Goal: Transaction & Acquisition: Purchase product/service

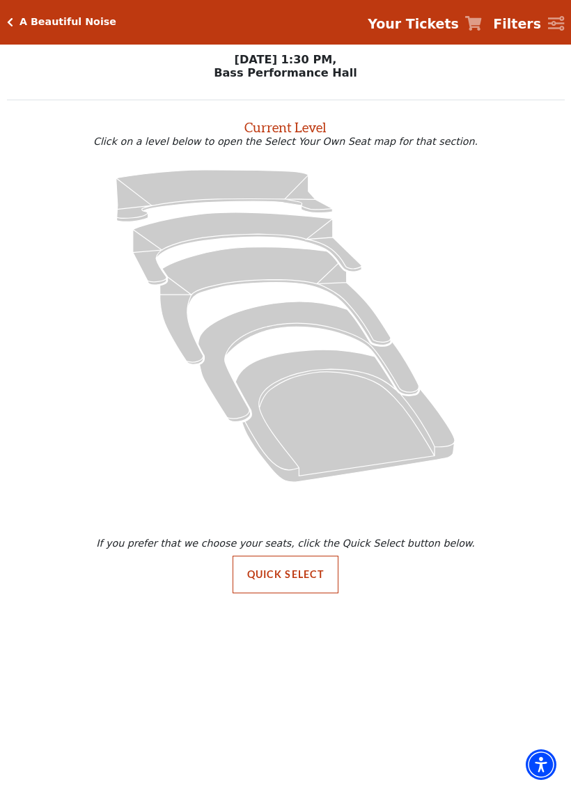
click at [288, 567] on button "Quick Select" at bounding box center [286, 575] width 107 height 38
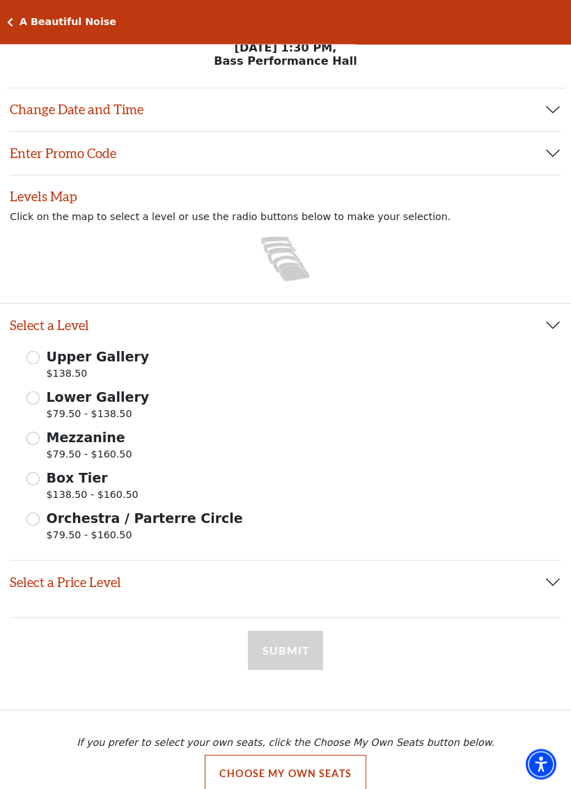
scroll to position [34, 0]
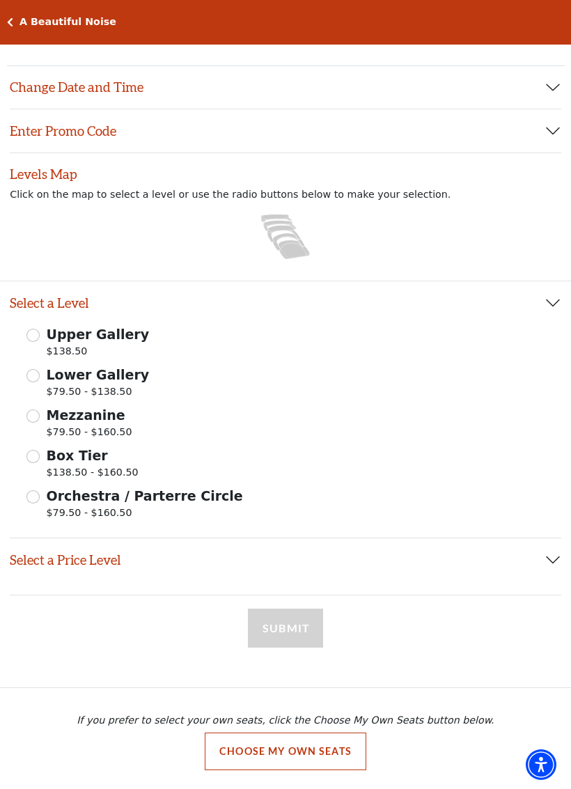
click at [42, 494] on div "Orchestra / Parterre Circle $79.50 - $160.50" at bounding box center [285, 505] width 518 height 39
click at [31, 501] on input "Orchestra / Parterre Circle $79.50 - $160.50" at bounding box center [32, 496] width 13 height 13
radio input "true"
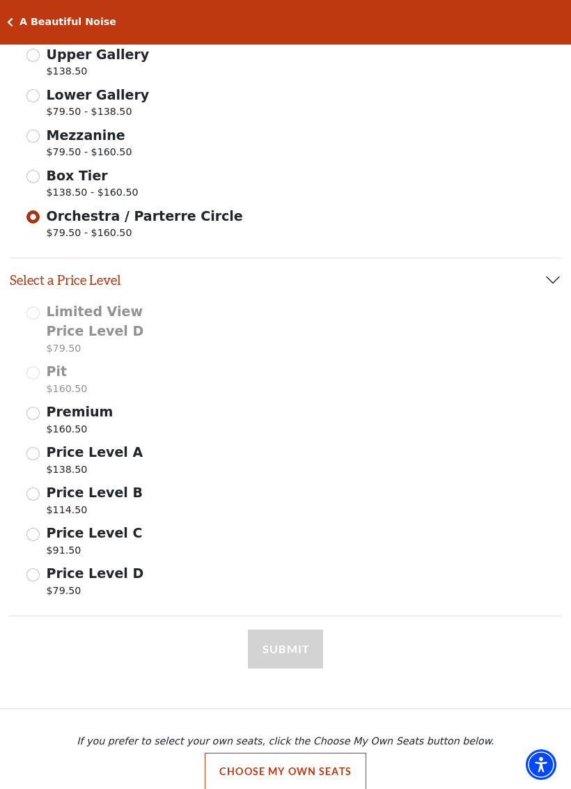
scroll to position [330, 0]
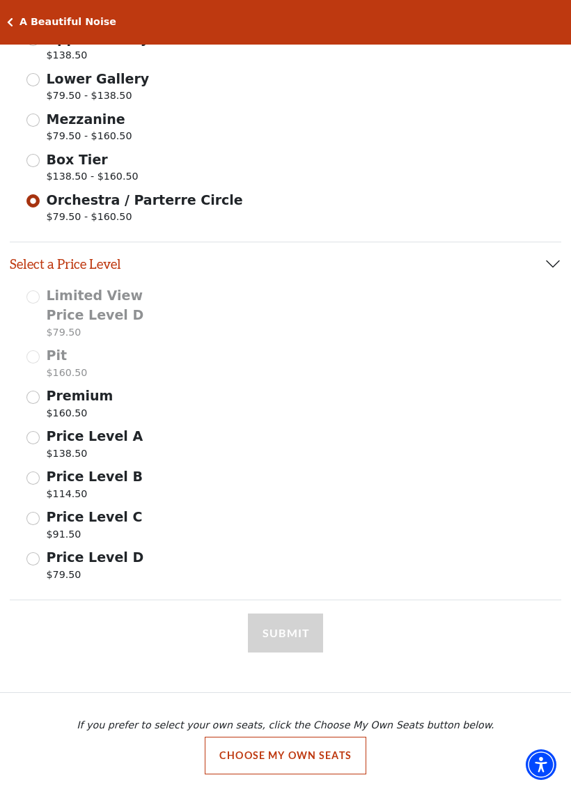
click at [38, 478] on input "Price Level B $114.50" at bounding box center [32, 477] width 13 height 13
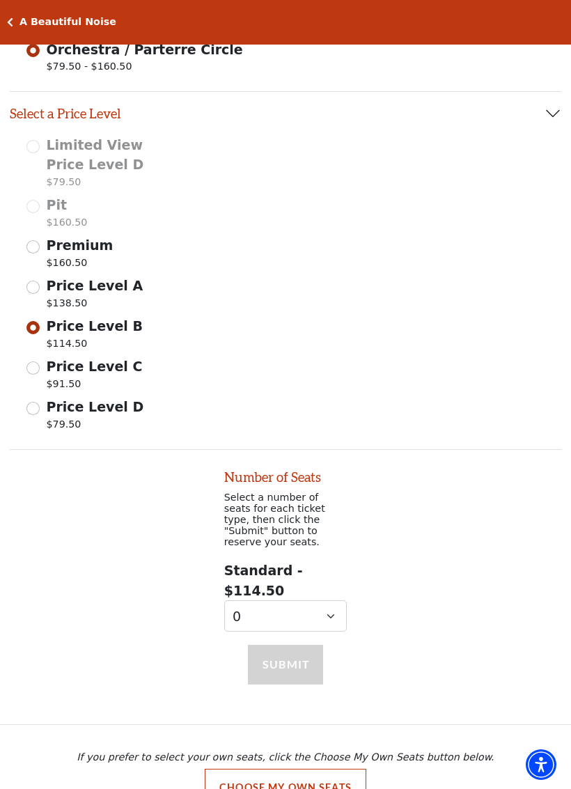
scroll to position [505, 0]
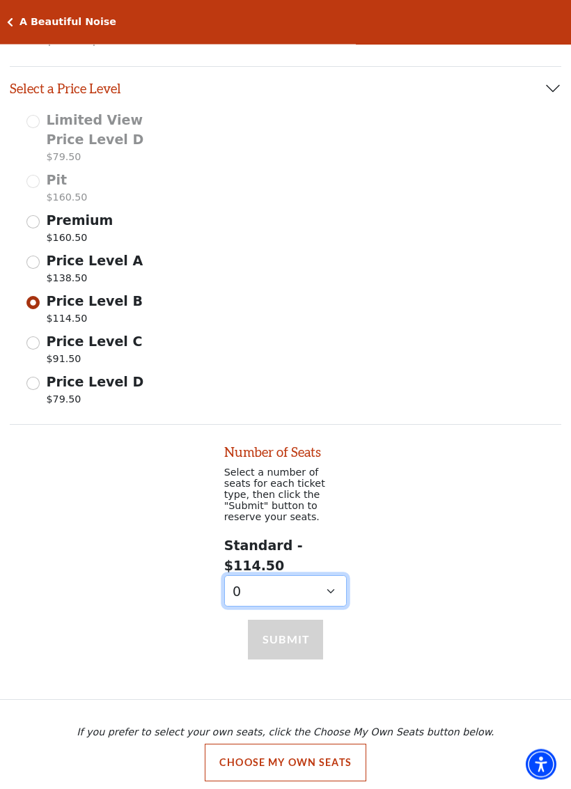
click at [337, 576] on select "0 1 2" at bounding box center [285, 591] width 123 height 31
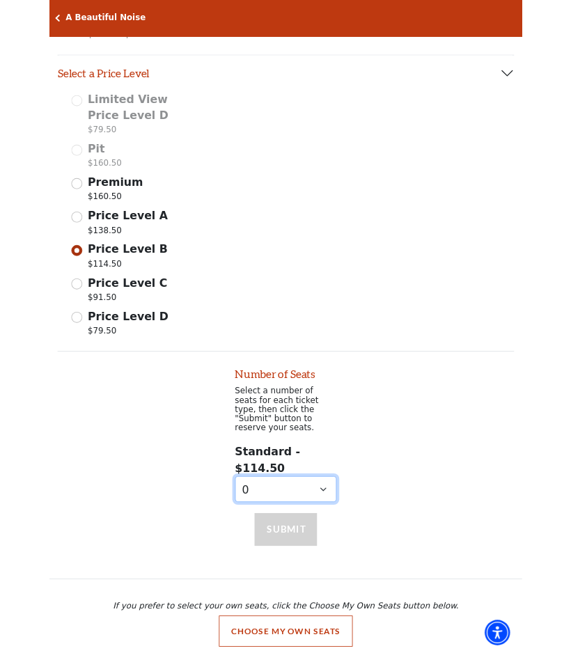
scroll to position [506, 0]
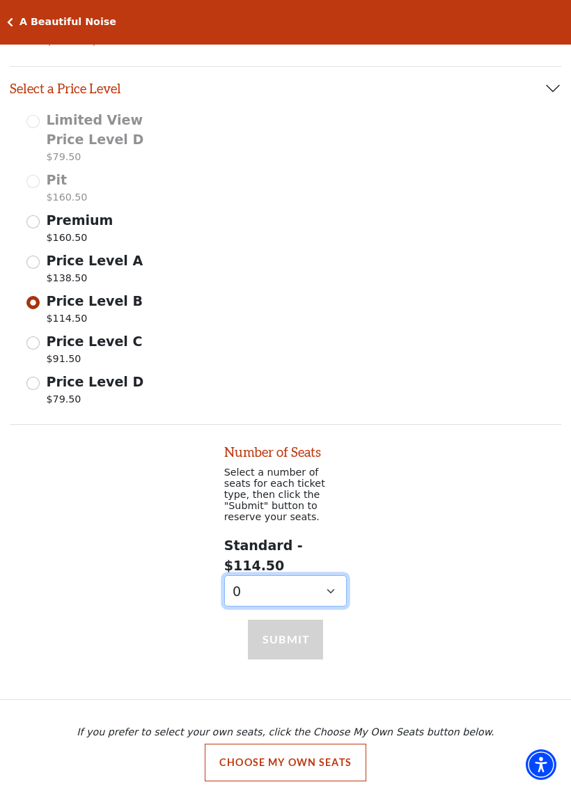
select select "2"
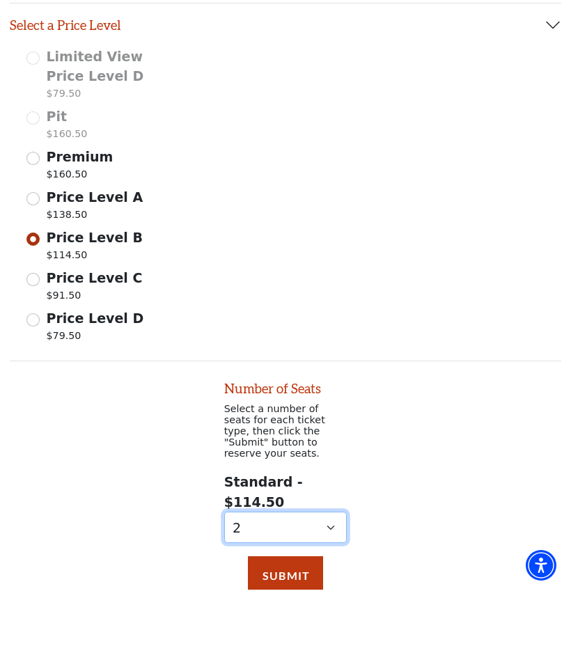
scroll to position [569, 0]
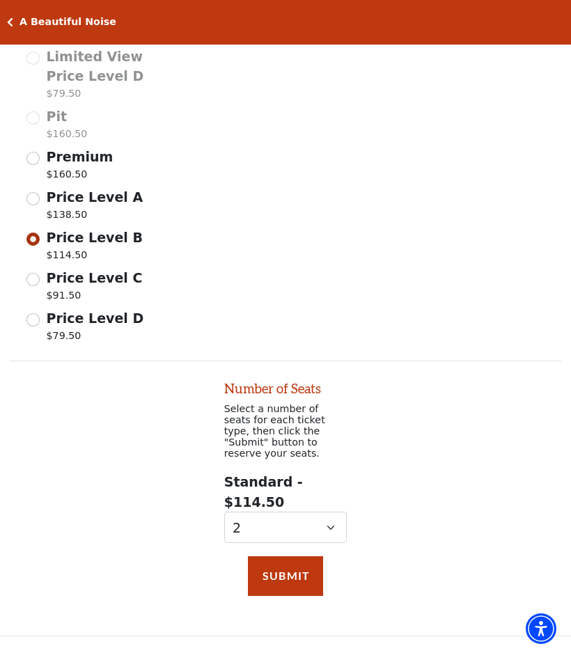
click at [286, 567] on button "Submit" at bounding box center [285, 575] width 75 height 39
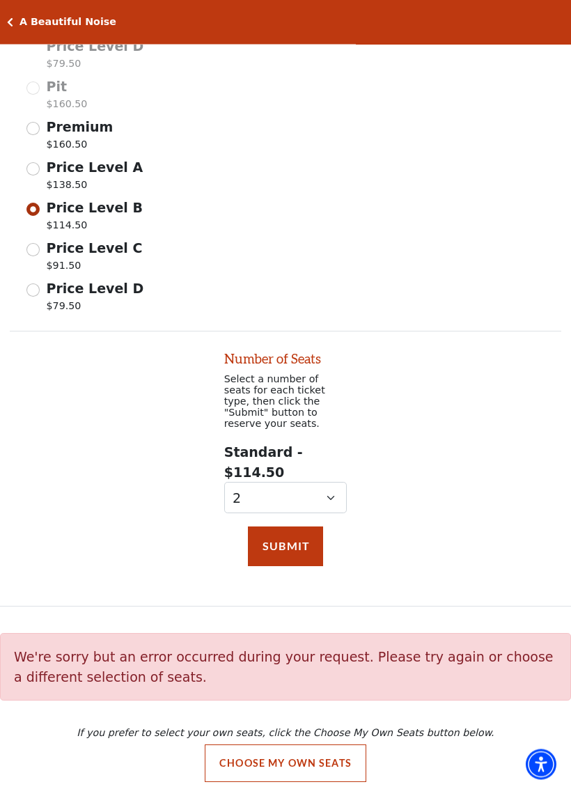
scroll to position [599, 0]
click at [330, 749] on button "Choose My Own Seats" at bounding box center [286, 763] width 162 height 38
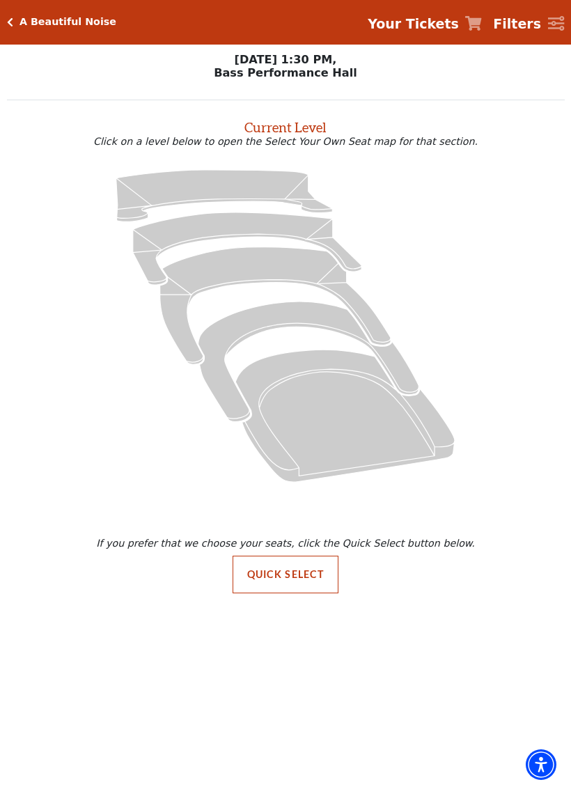
click at [323, 412] on icon at bounding box center [344, 416] width 219 height 132
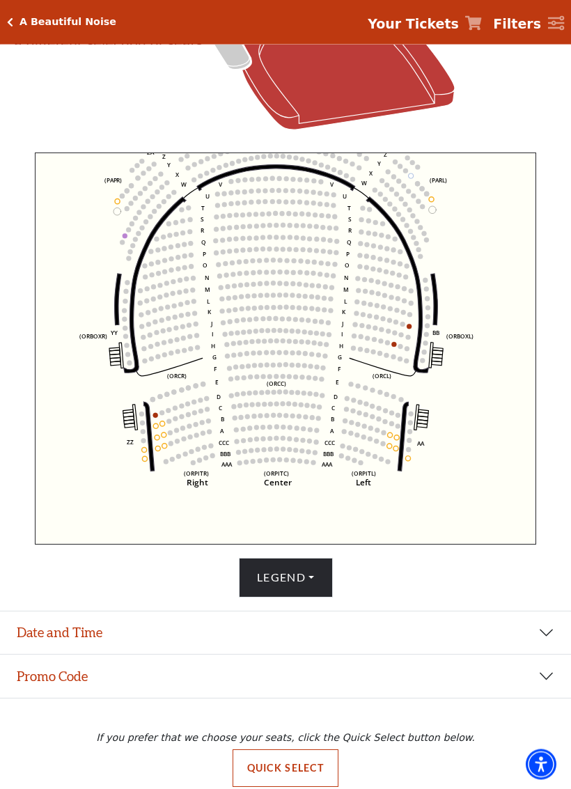
scroll to position [389, 0]
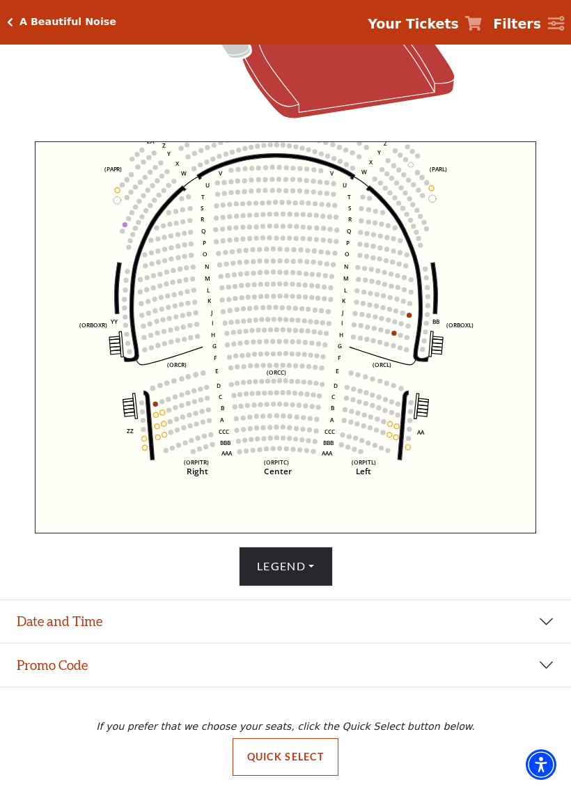
click at [547, 623] on button "Date and Time" at bounding box center [285, 621] width 571 height 43
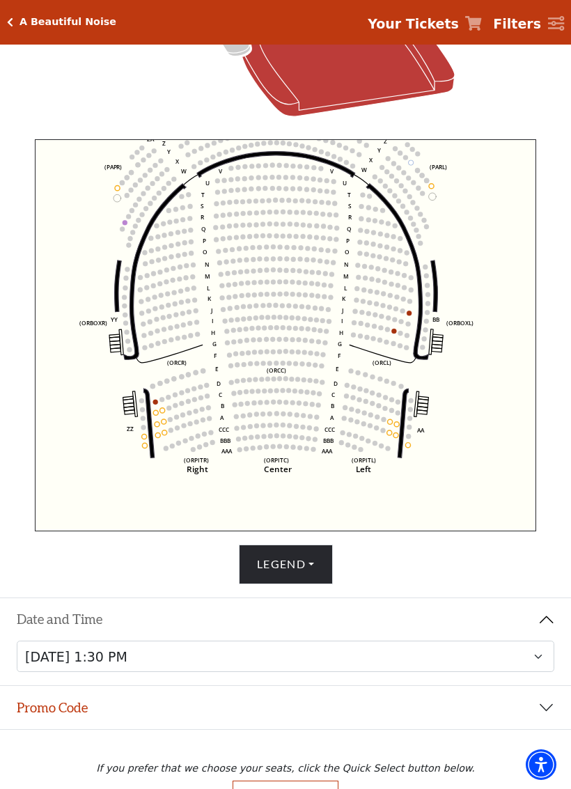
click at [389, 425] on circle at bounding box center [390, 422] width 5 height 5
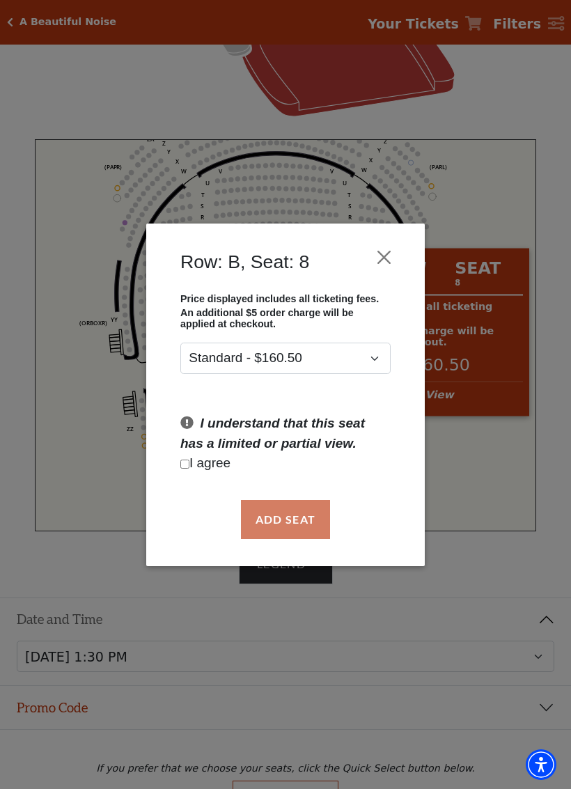
click at [380, 255] on button "Close" at bounding box center [384, 257] width 26 height 26
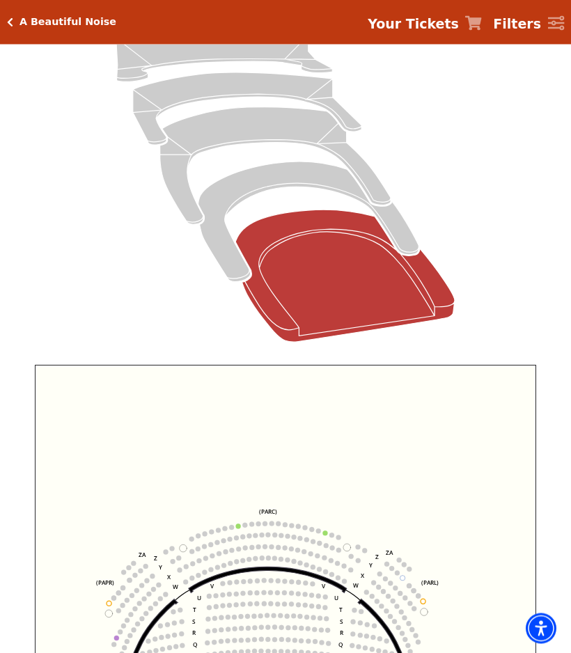
scroll to position [46, 0]
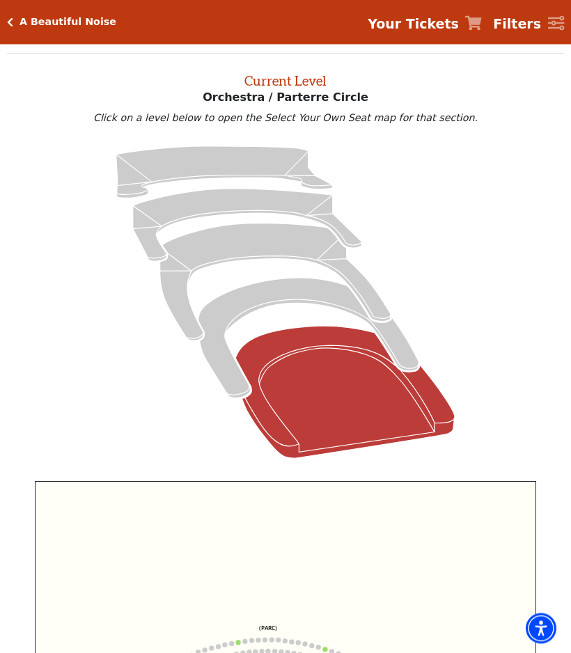
click at [274, 288] on icon at bounding box center [308, 339] width 221 height 120
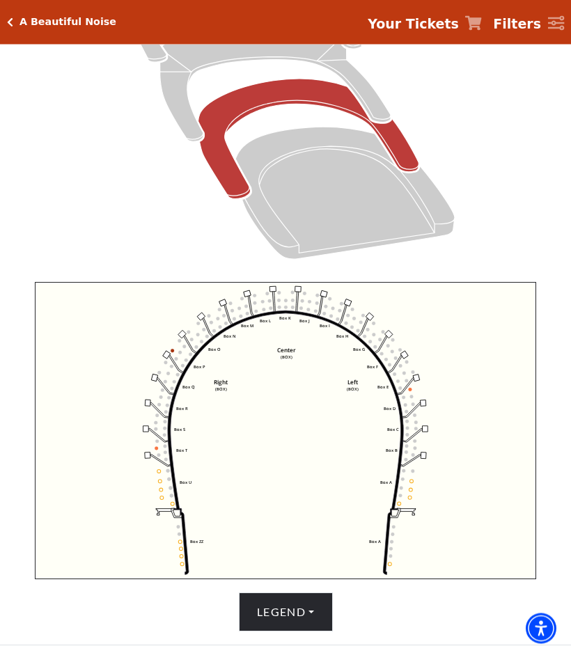
scroll to position [246, 0]
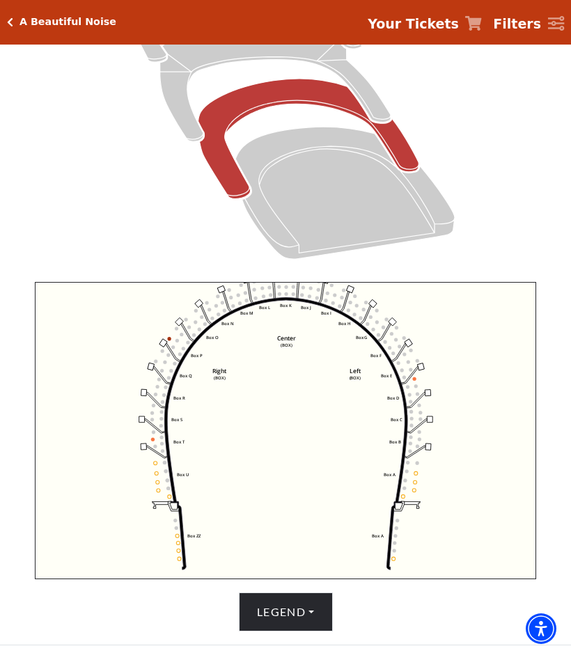
click at [96, 473] on icon "Left (BOX) Right (BOX) Center (BOX) Box ZZ Box U Box T Box S Box R Box Q Box P …" at bounding box center [286, 430] width 502 height 297
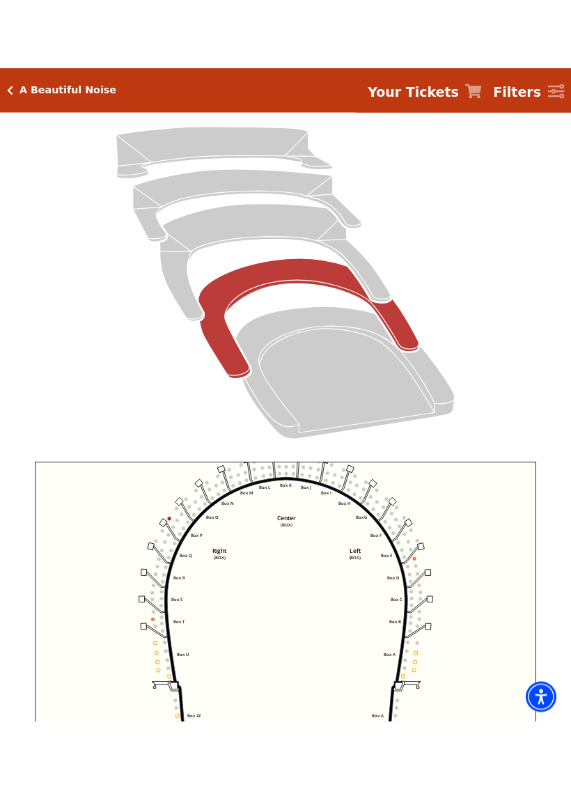
scroll to position [135, 0]
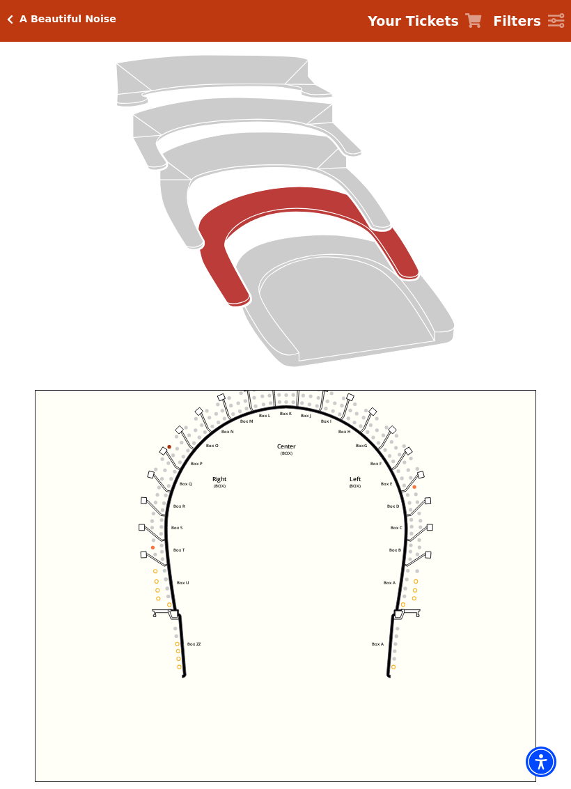
click at [256, 144] on icon at bounding box center [275, 194] width 230 height 118
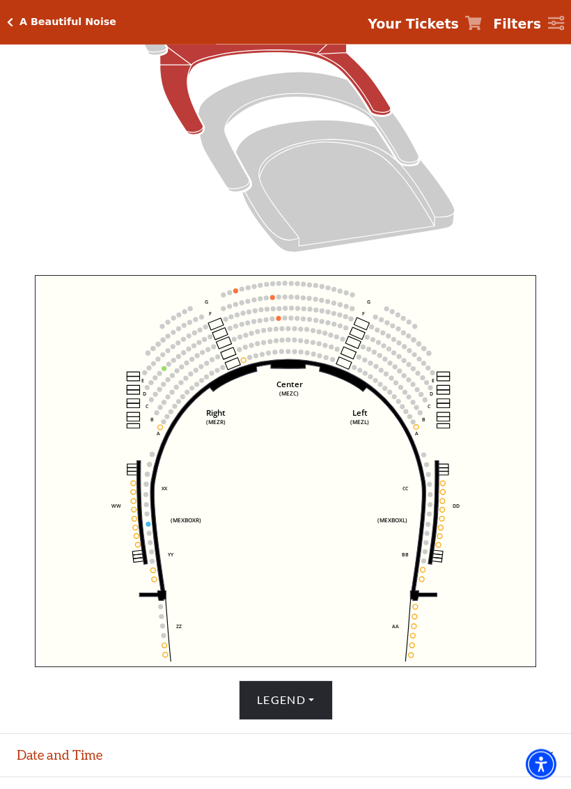
scroll to position [389, 0]
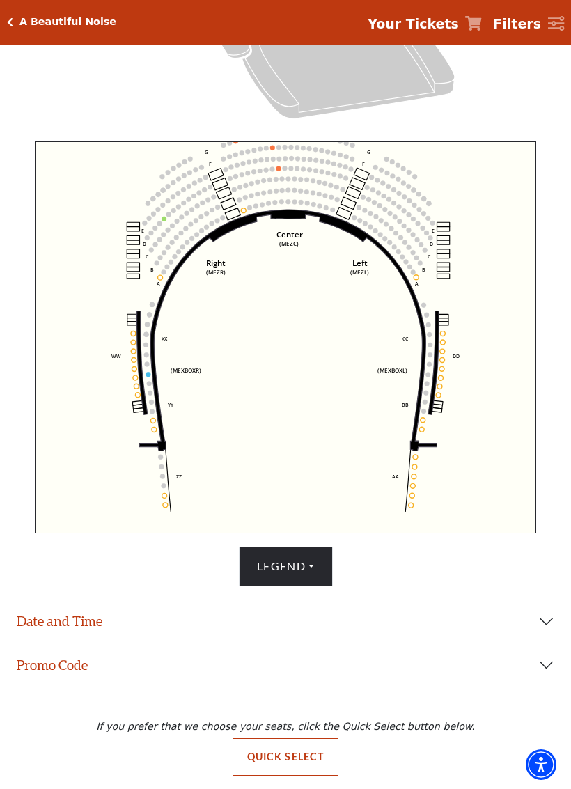
click at [543, 623] on button "Date and Time" at bounding box center [285, 621] width 571 height 43
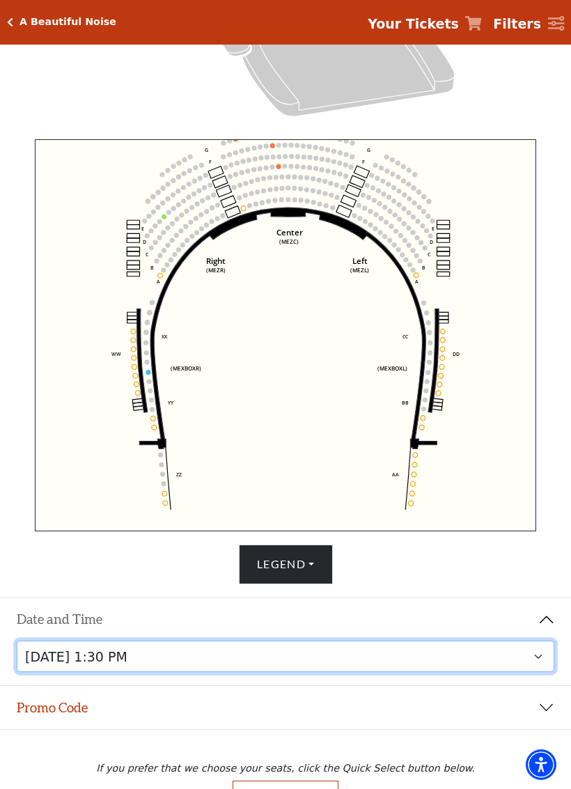
click at [536, 667] on select "Tuesday, October 28 at 7:30 PM Wednesday, October 29 at 7:30 PM Thursday, Octob…" at bounding box center [286, 656] width 538 height 31
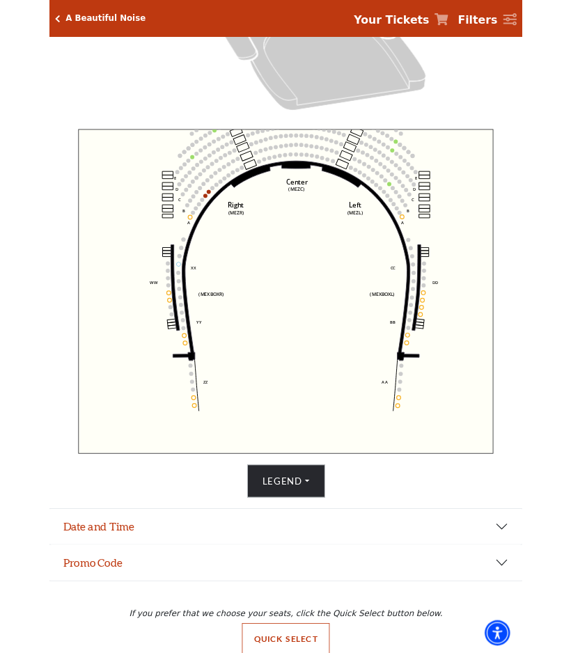
scroll to position [368, 0]
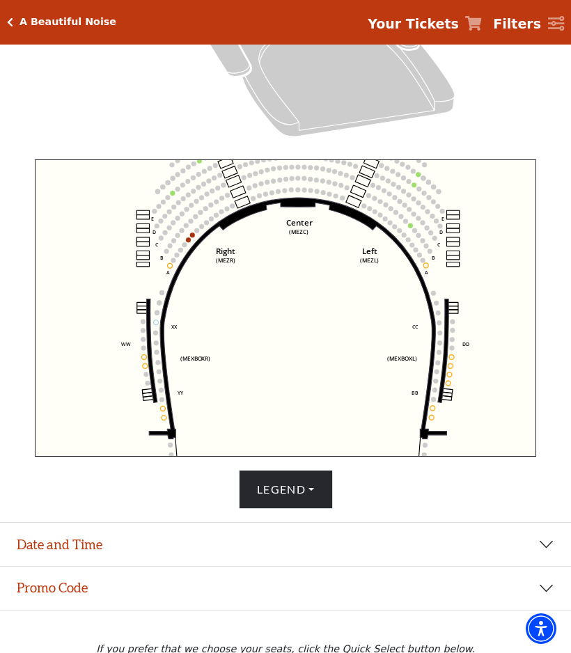
click at [546, 549] on button "Date and Time" at bounding box center [285, 544] width 571 height 43
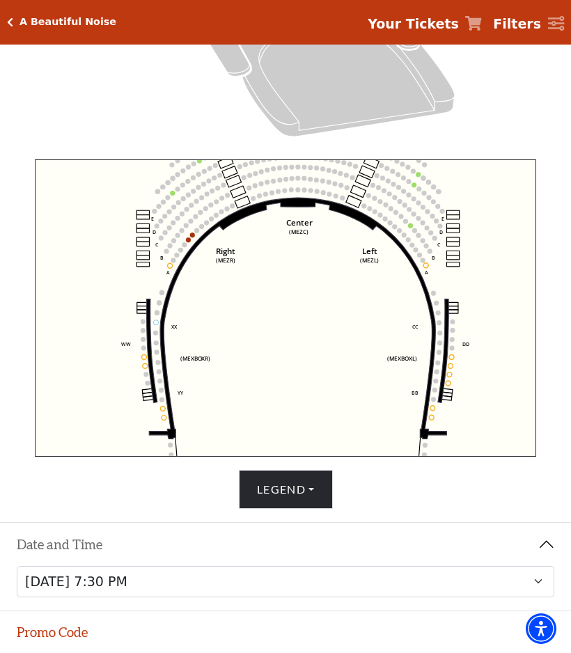
click at [9, 26] on icon "Click here to go back to filters" at bounding box center [10, 22] width 6 height 10
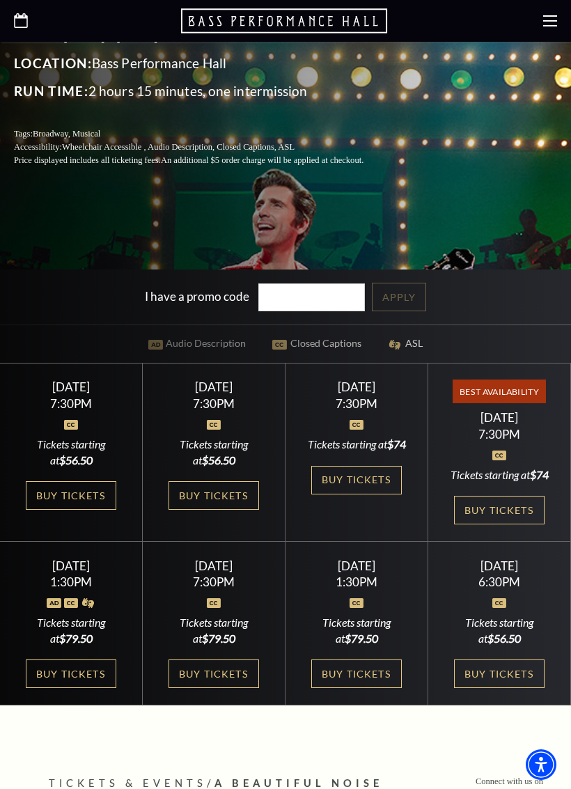
scroll to position [407, 0]
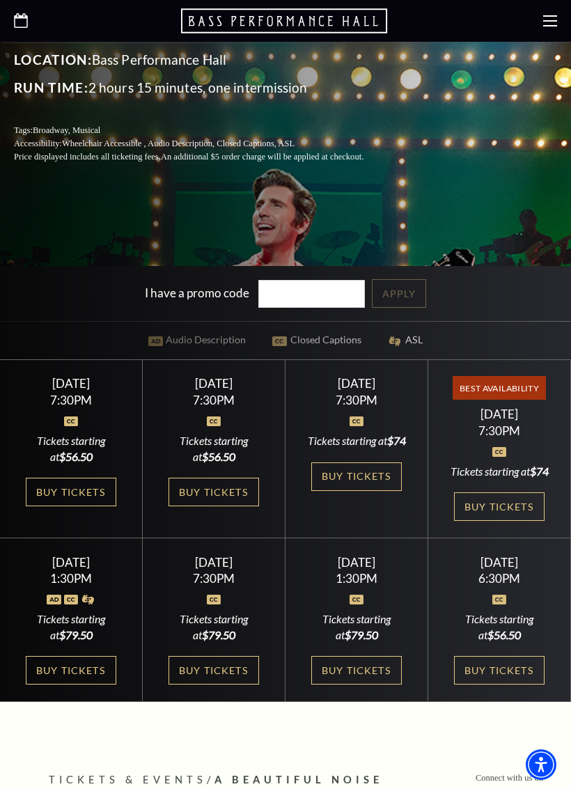
click at [494, 499] on link "Buy Tickets" at bounding box center [499, 506] width 91 height 29
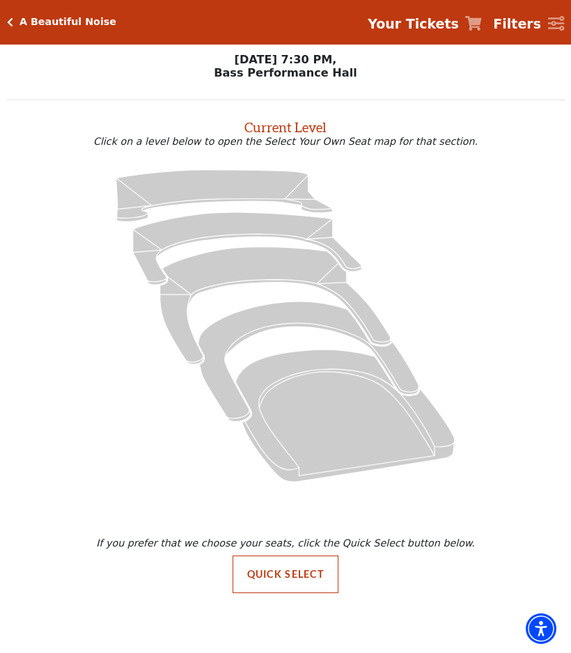
click at [49, 492] on icon at bounding box center [285, 325] width 525 height 331
click at [292, 570] on button "Quick Select" at bounding box center [286, 575] width 107 height 38
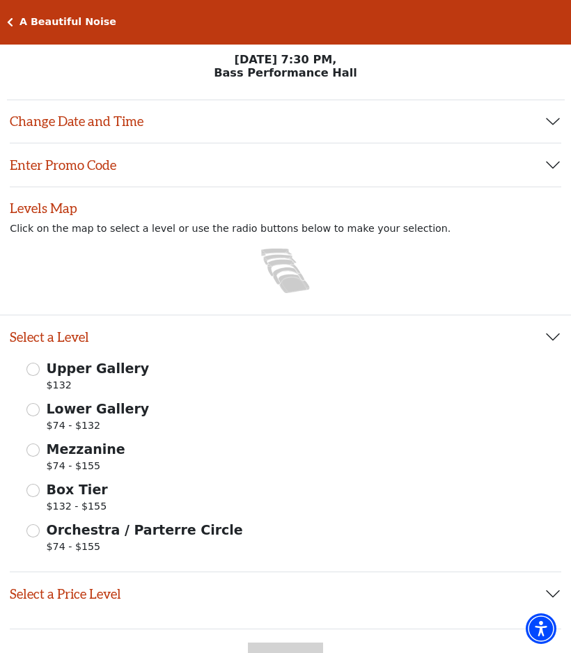
click at [38, 487] on input "Box Tier $132 - $155" at bounding box center [32, 490] width 13 height 13
radio input "true"
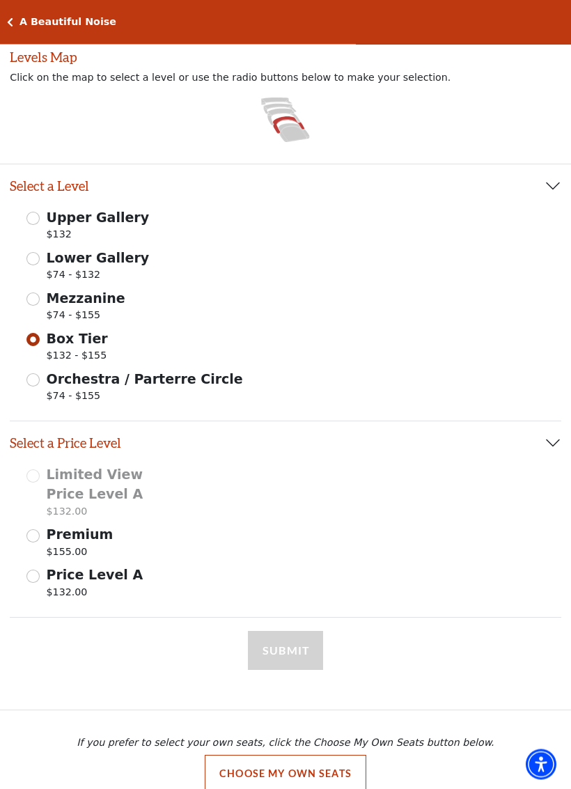
scroll to position [171, 0]
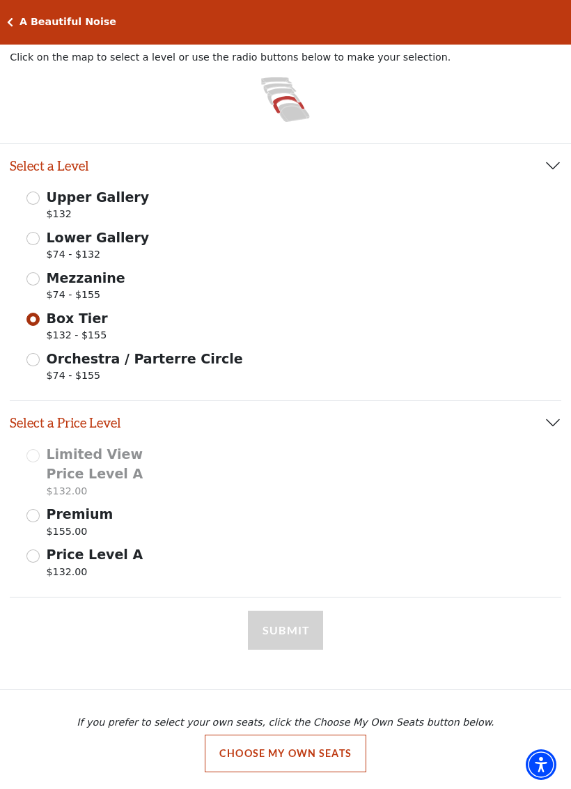
click at [285, 623] on div "Submit" at bounding box center [285, 650] width 75 height 79
click at [40, 549] on div "Price Level A $132.00" at bounding box center [91, 564] width 130 height 39
click at [35, 552] on input "Price Level A $132.00" at bounding box center [32, 555] width 13 height 13
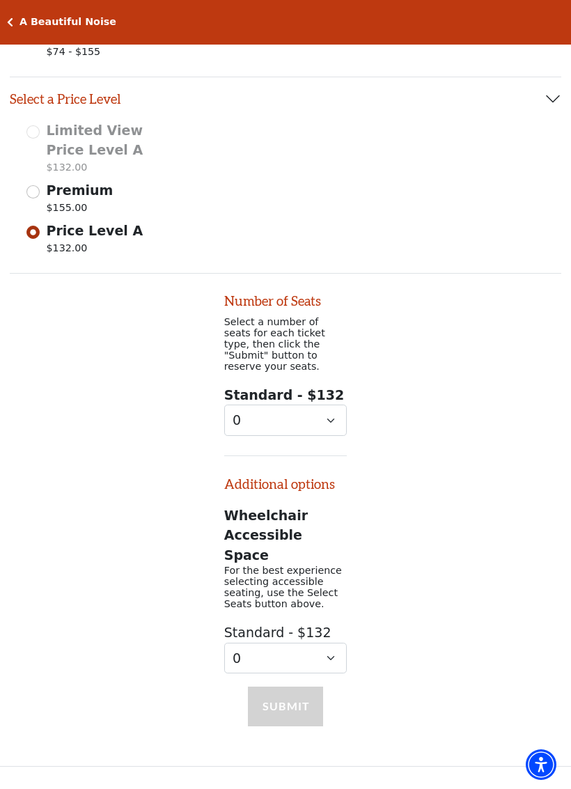
scroll to position [549, 0]
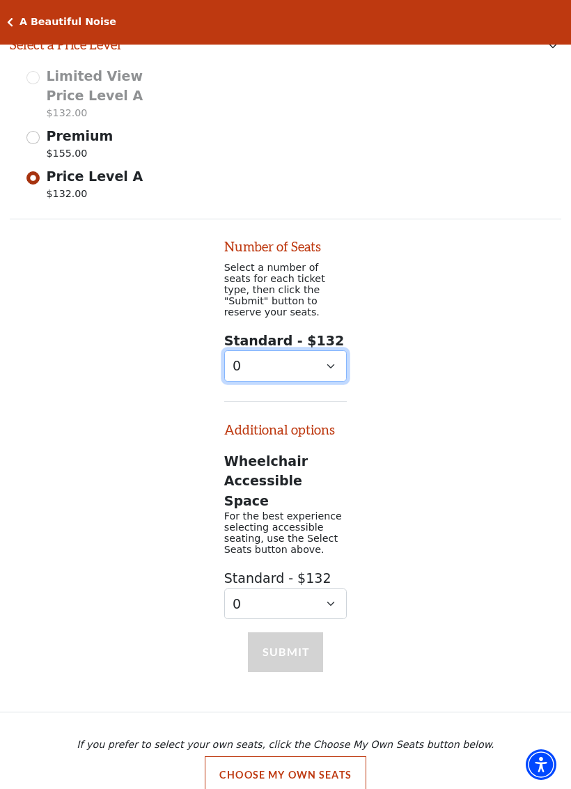
click at [325, 356] on select "0 1 2 3 4 5 6 7 8 9" at bounding box center [285, 365] width 123 height 31
select select "2"
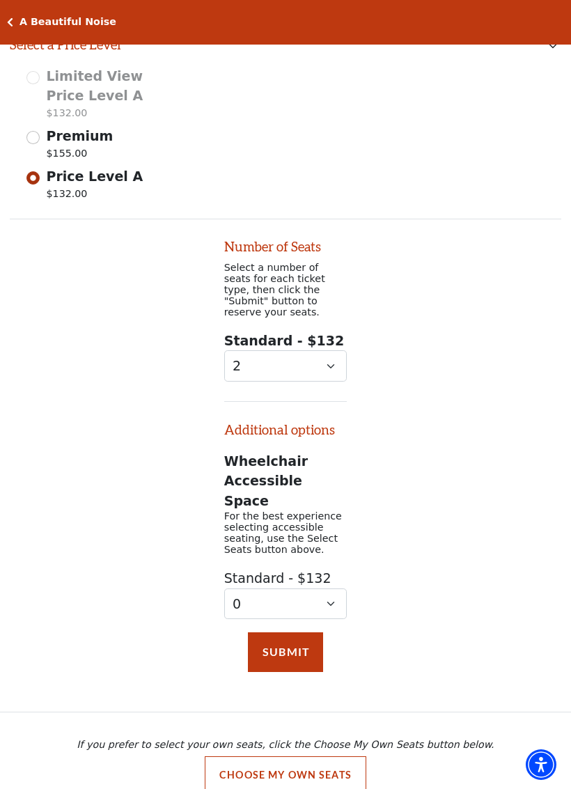
click at [283, 632] on button "Submit" at bounding box center [285, 651] width 75 height 39
